Goal: Task Accomplishment & Management: Manage account settings

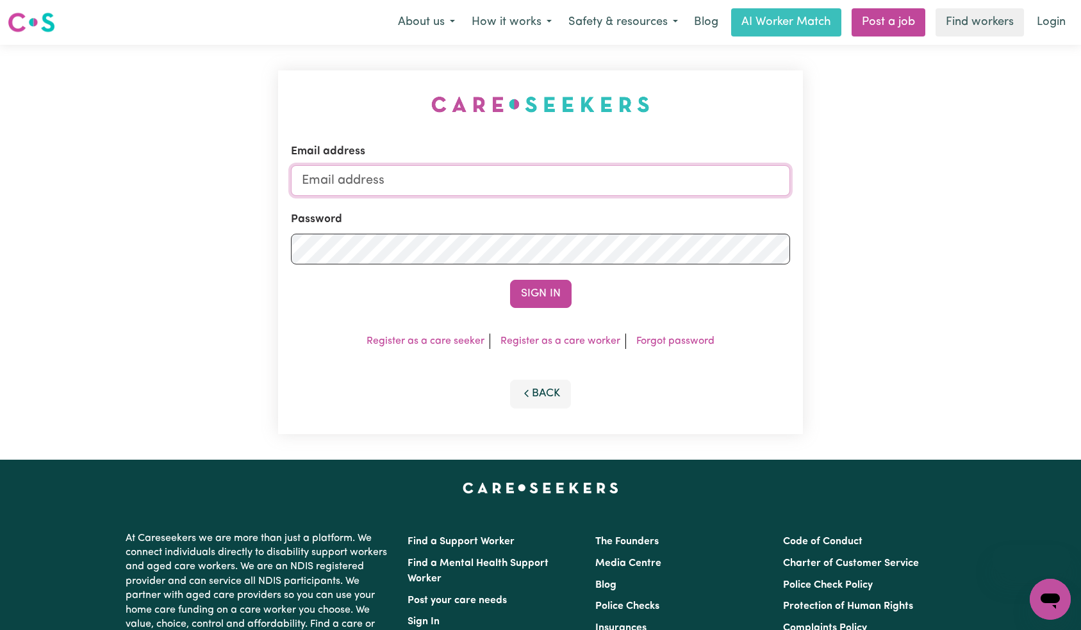
click at [488, 193] on input "Email address" at bounding box center [541, 180] width 500 height 31
type input "[EMAIL_ADDRESS][DOMAIN_NAME]"
click at [536, 286] on button "Sign In" at bounding box center [540, 294] width 61 height 28
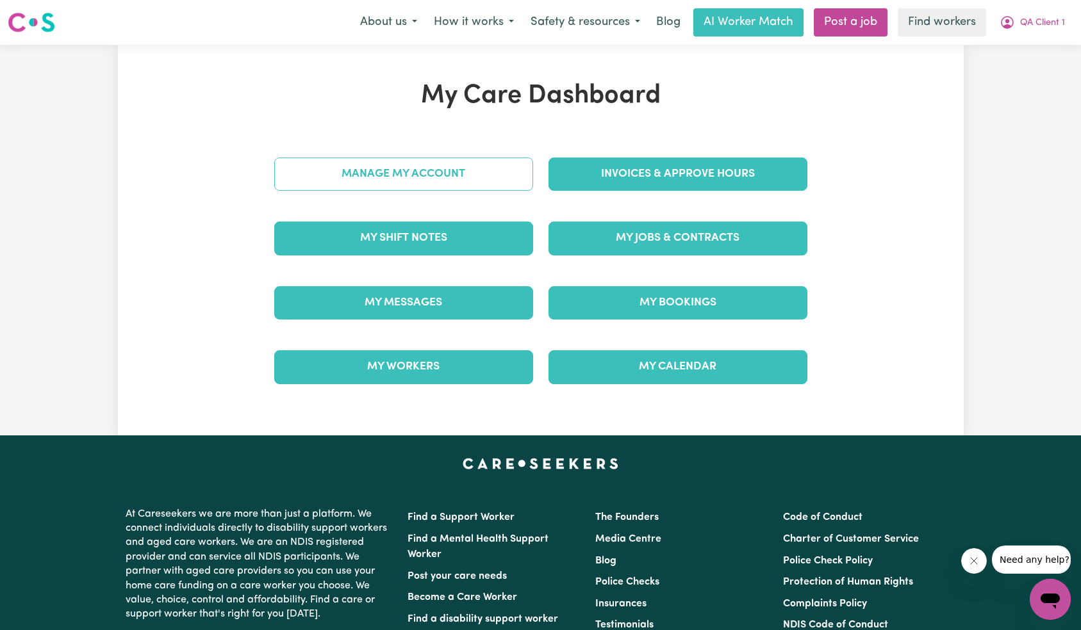
click at [468, 176] on link "Manage My Account" at bounding box center [403, 174] width 259 height 33
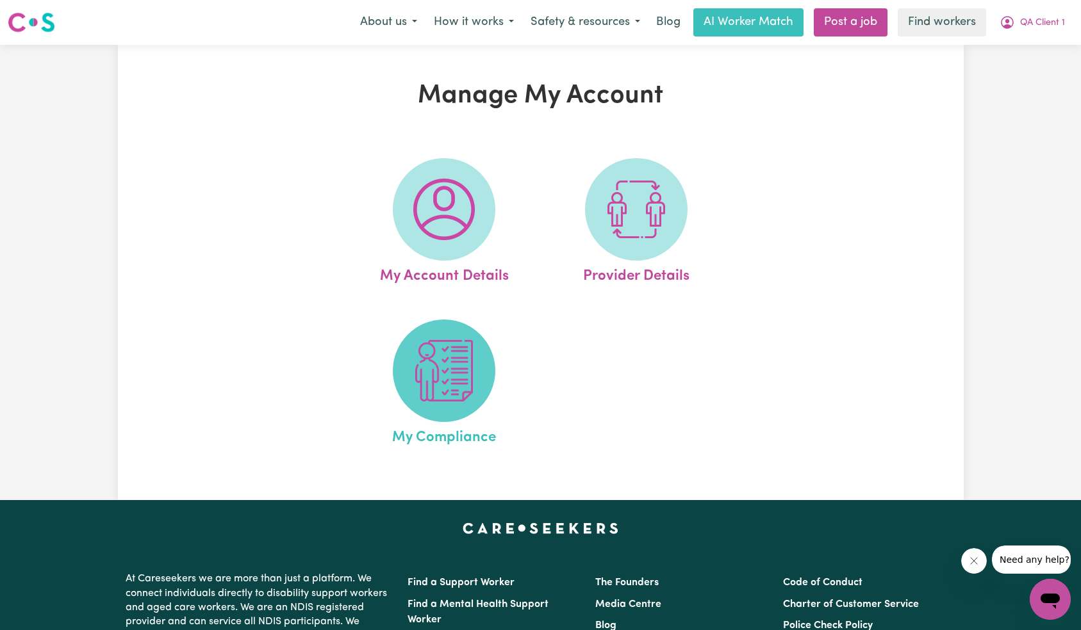
click at [450, 365] on img at bounding box center [443, 370] width 61 height 61
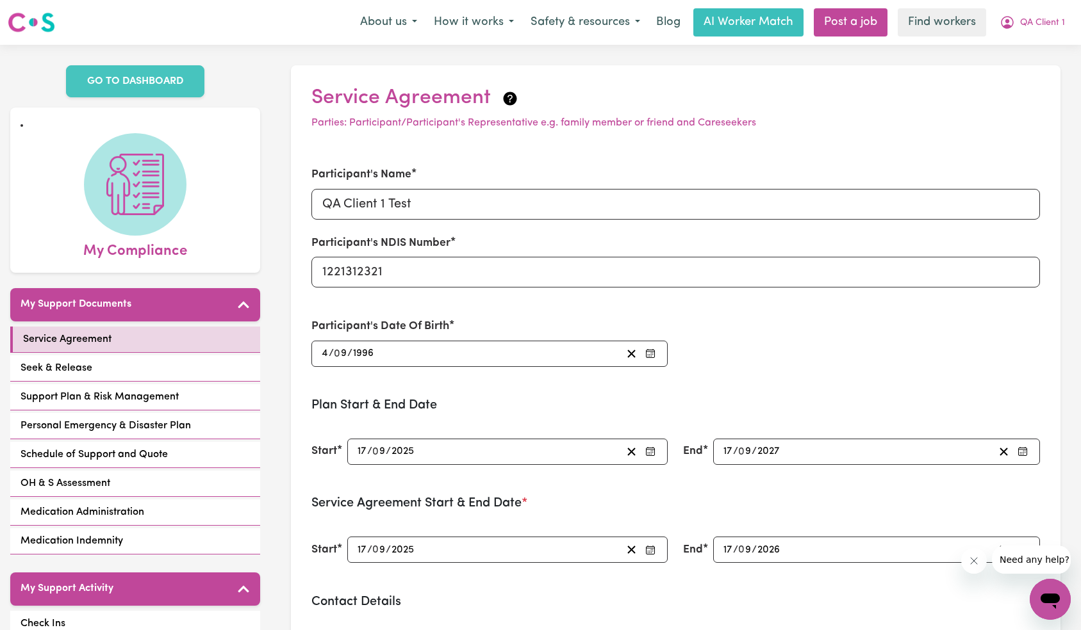
click at [981, 568] on button "Close message from company" at bounding box center [973, 561] width 26 height 26
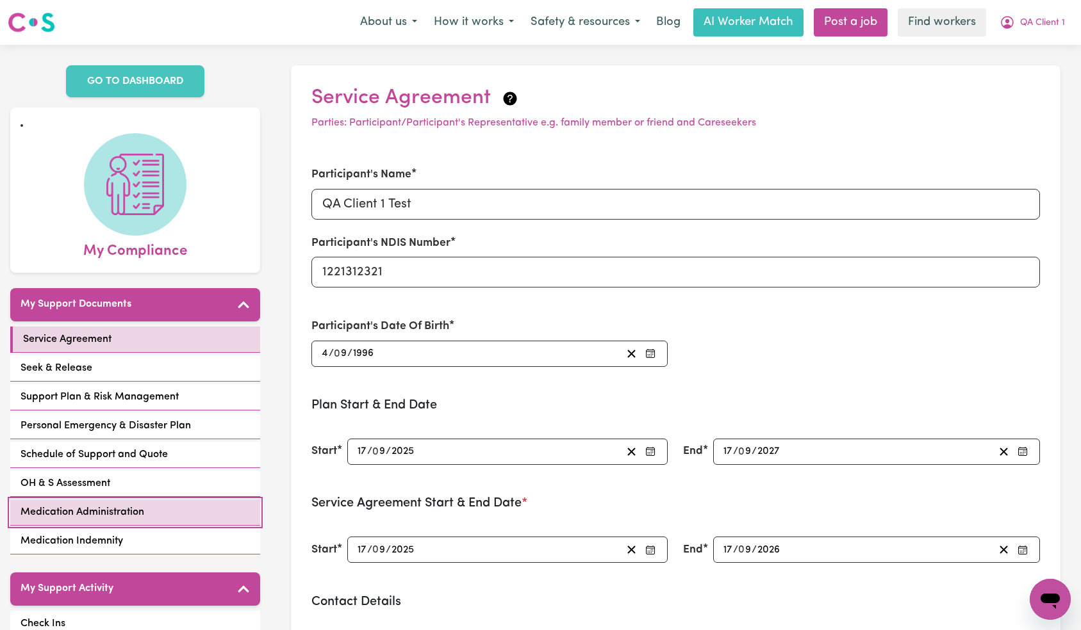
click at [154, 507] on link "Medication Administration" at bounding box center [135, 513] width 250 height 26
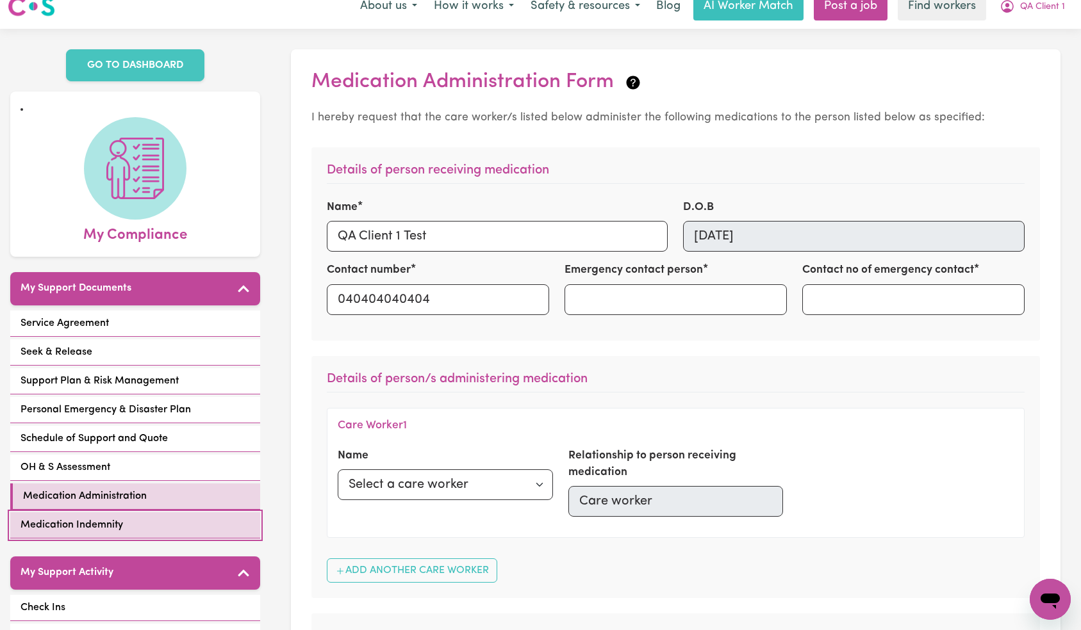
click at [187, 520] on link "Medication Indemnity" at bounding box center [135, 525] width 250 height 26
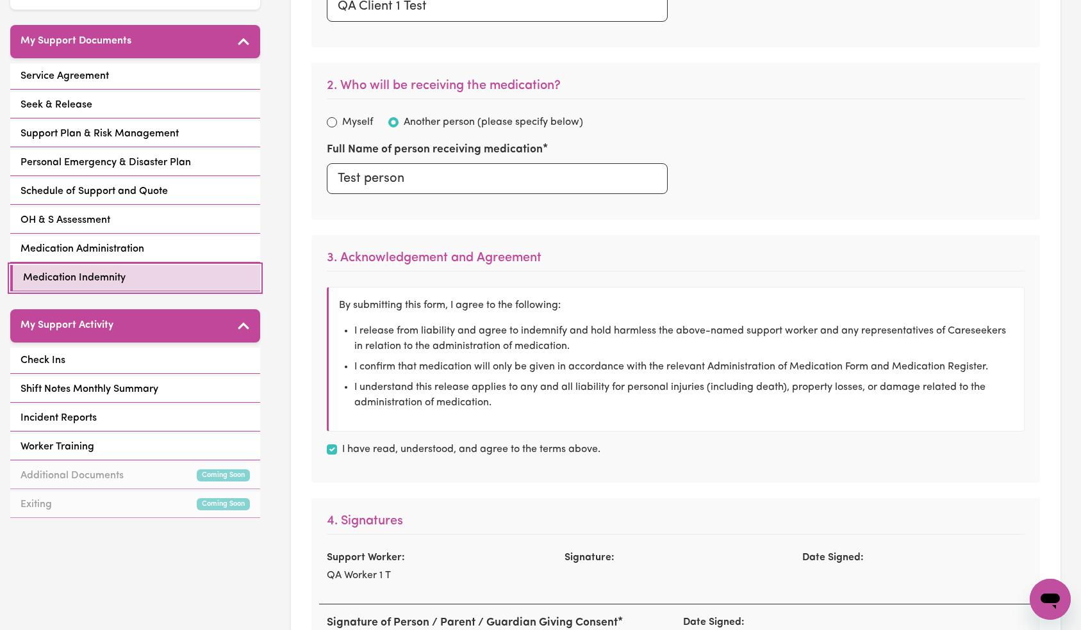
checkbox input "true"
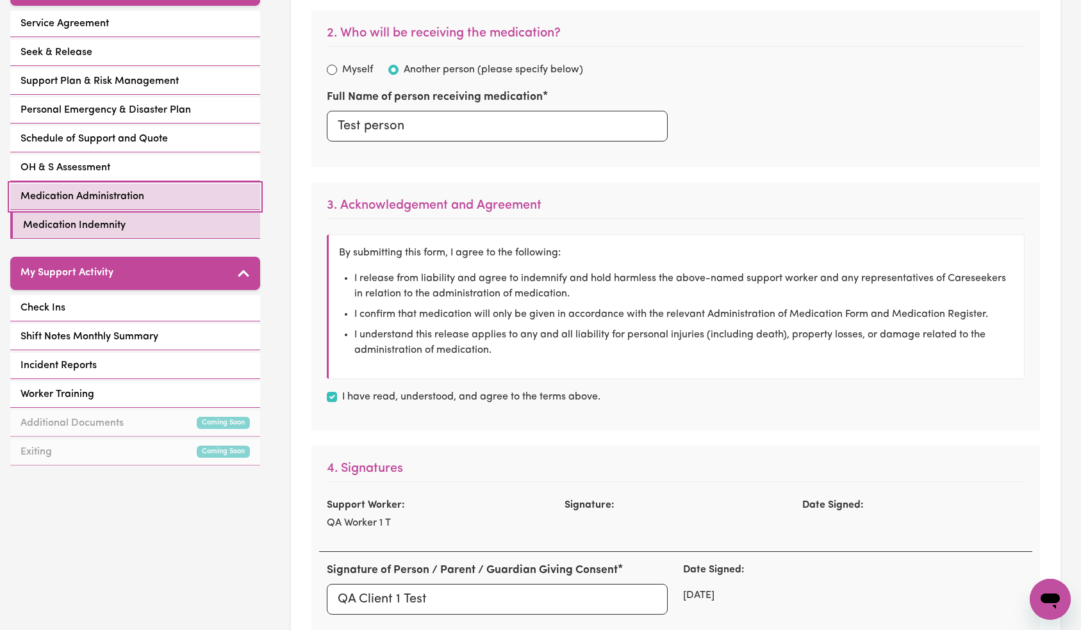
click at [218, 206] on link "Medication Administration" at bounding box center [135, 197] width 250 height 26
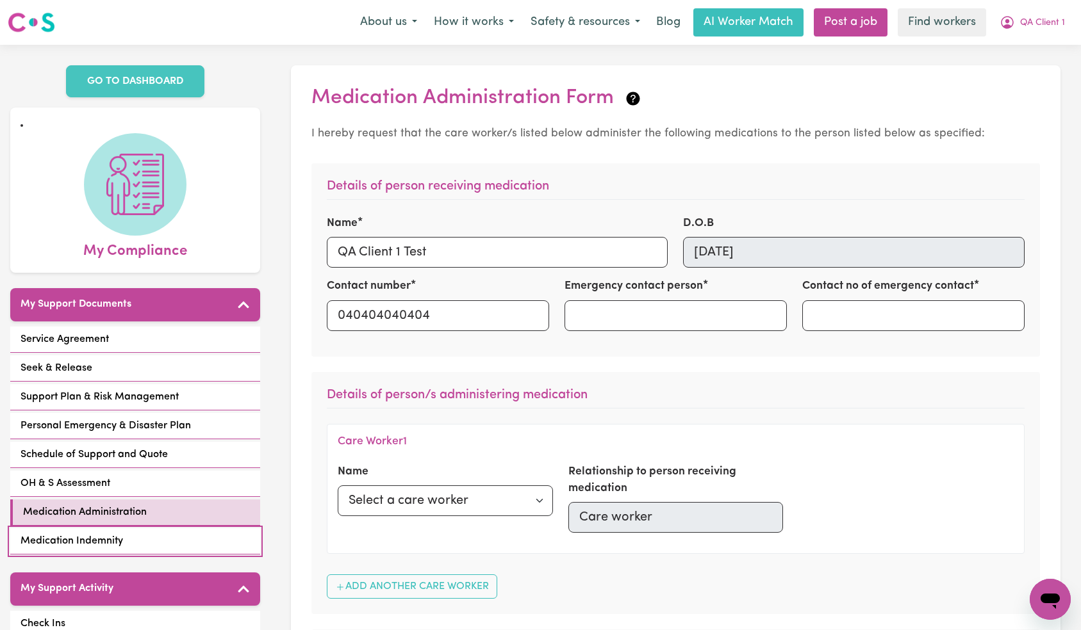
drag, startPoint x: 138, startPoint y: 531, endPoint x: 145, endPoint y: 526, distance: 8.7
click at [139, 531] on link "Medication Indemnity" at bounding box center [135, 542] width 250 height 26
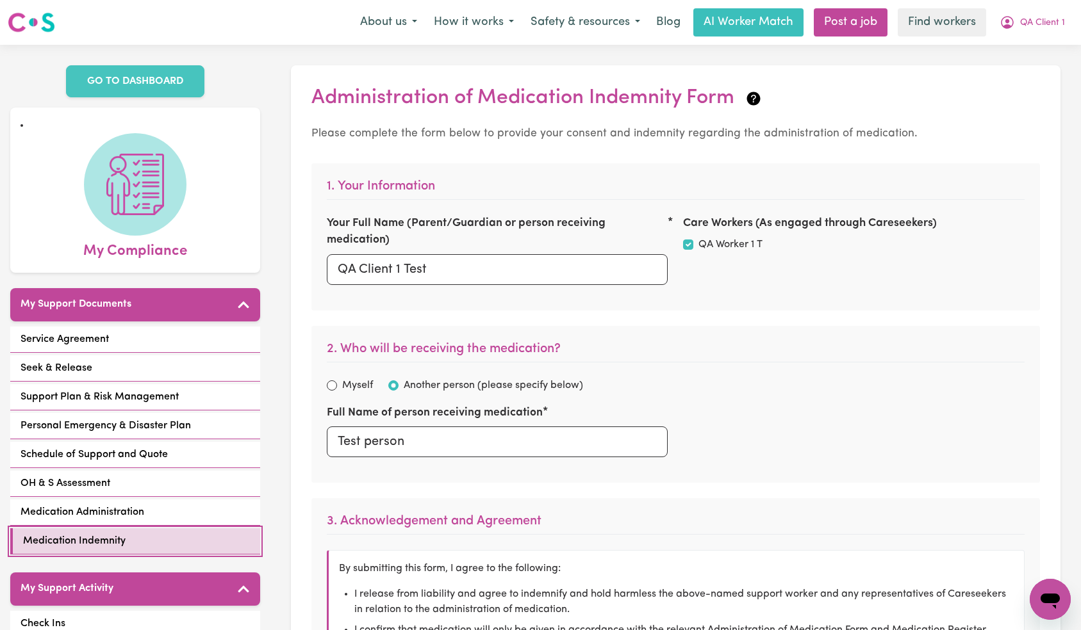
scroll to position [692, 0]
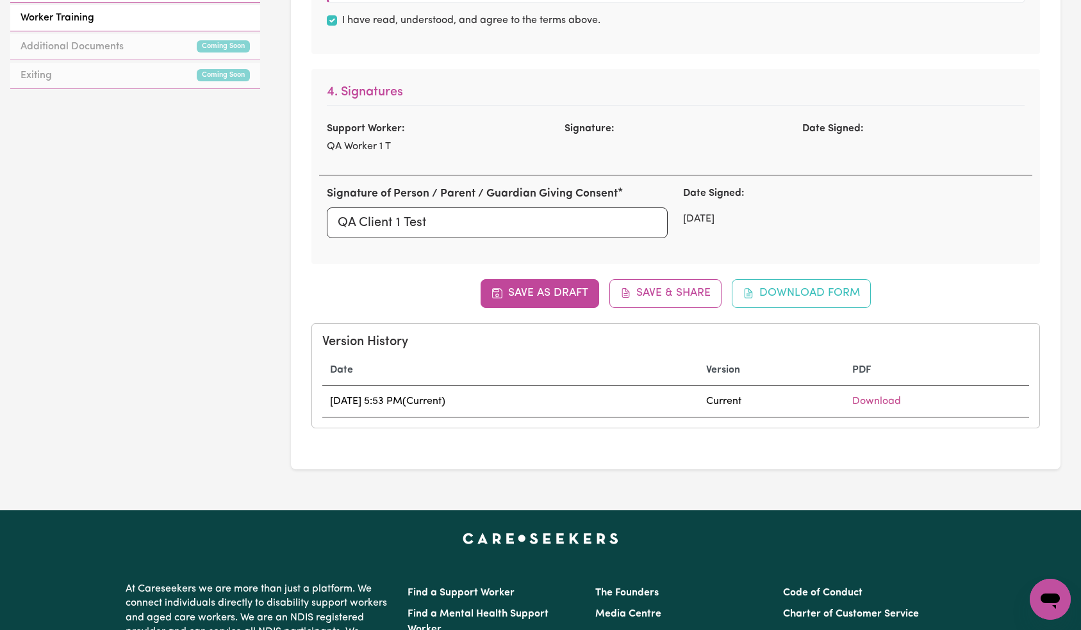
checkbox input "true"
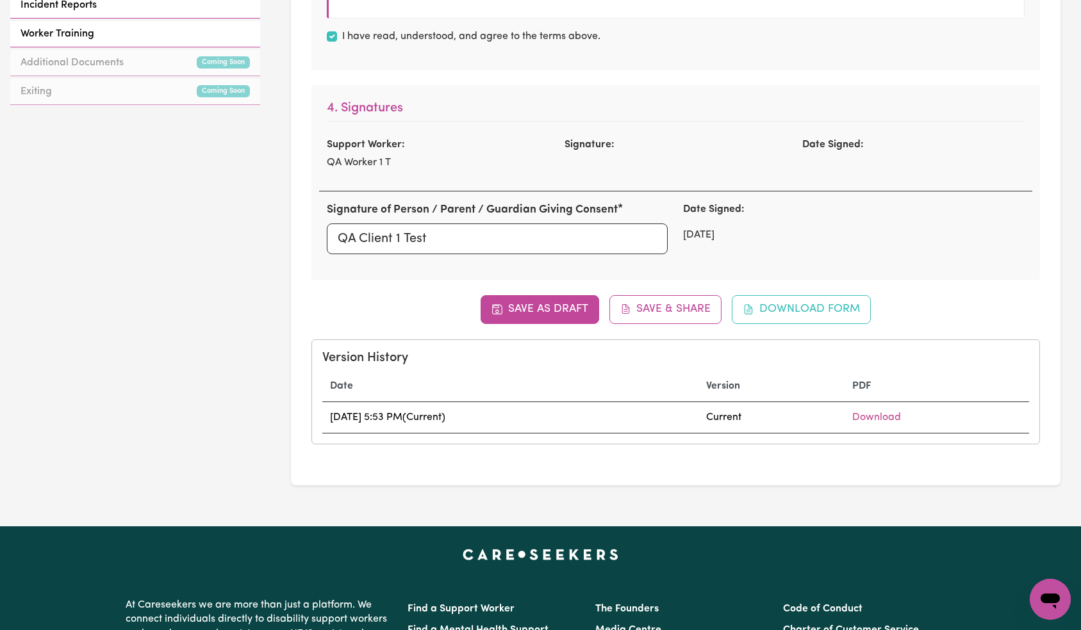
scroll to position [265, 0]
